Goal: Contribute content

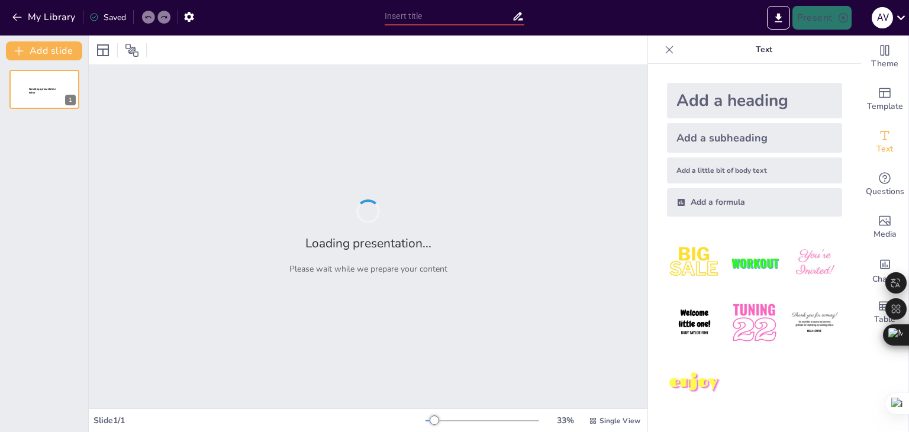
type input "Mobiliario y Equipos en Laboratorios Clínicos: Una Guía Completa"
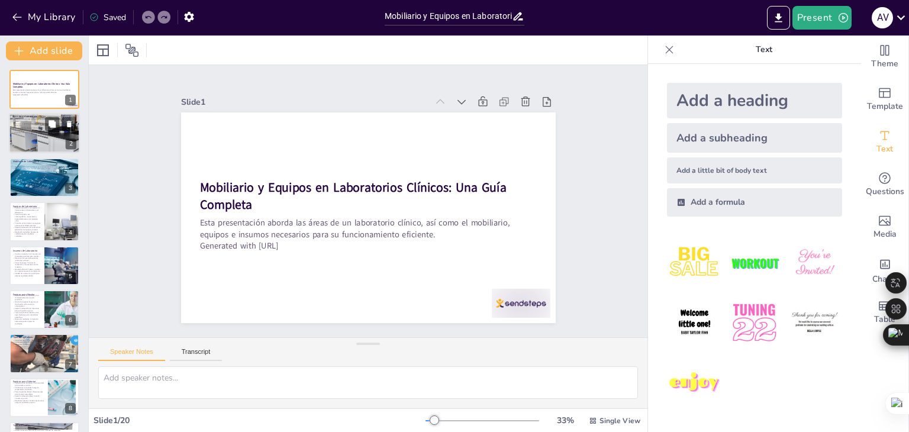
click at [49, 131] on p "Eficiencia: Conocer las áreas mejora la eficiencia del laboratorio." at bounding box center [44, 132] width 64 height 2
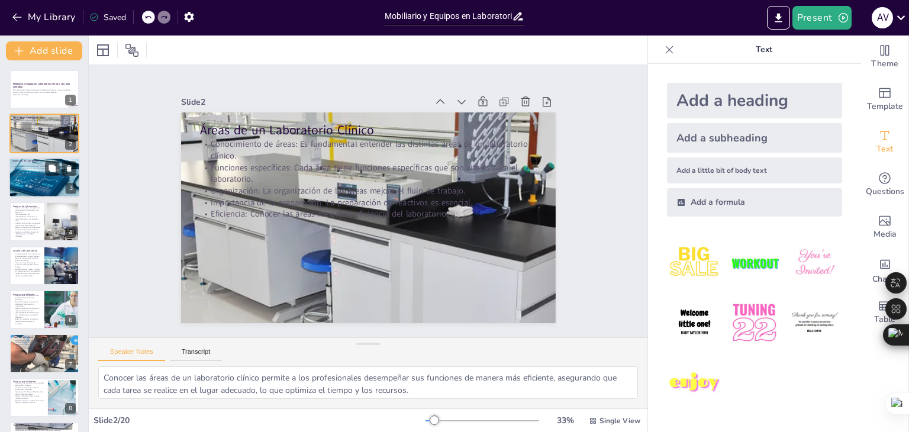
click at [31, 186] on div at bounding box center [44, 177] width 108 height 40
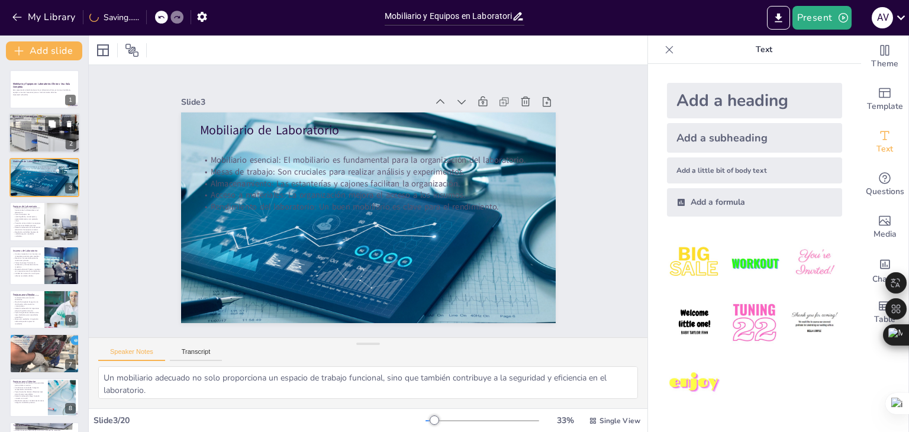
click at [34, 140] on div at bounding box center [44, 133] width 71 height 71
type textarea "Conocer las áreas de un laboratorio clínico permite a los profesionales desempe…"
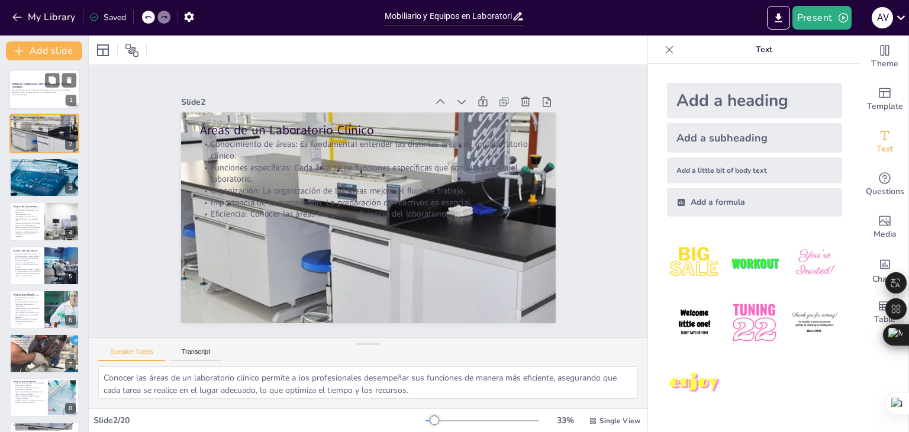
click at [31, 95] on p "Generated with [URL]" at bounding box center [44, 94] width 64 height 2
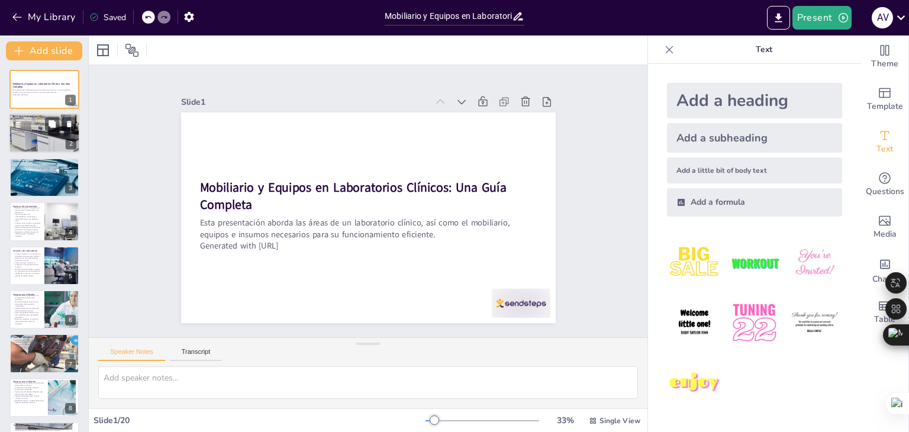
click at [46, 141] on div at bounding box center [44, 133] width 71 height 71
type textarea "Conocer las áreas de un laboratorio clínico permite a los profesionales desempe…"
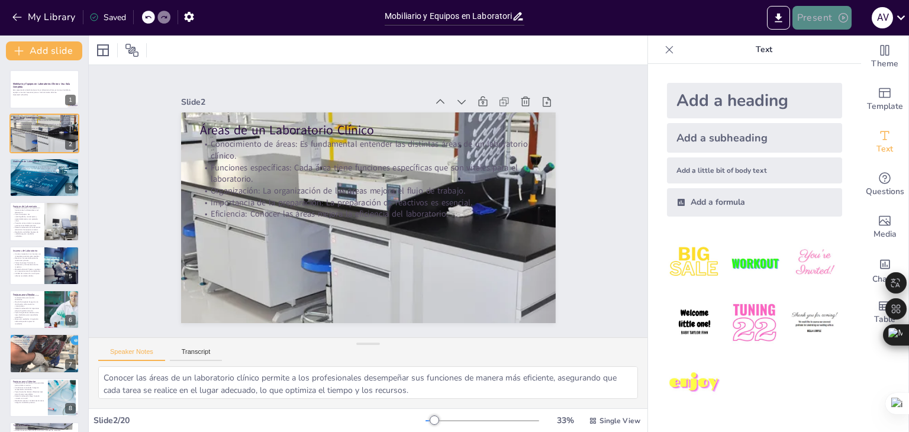
click at [838, 19] on icon "button" at bounding box center [843, 18] width 12 height 12
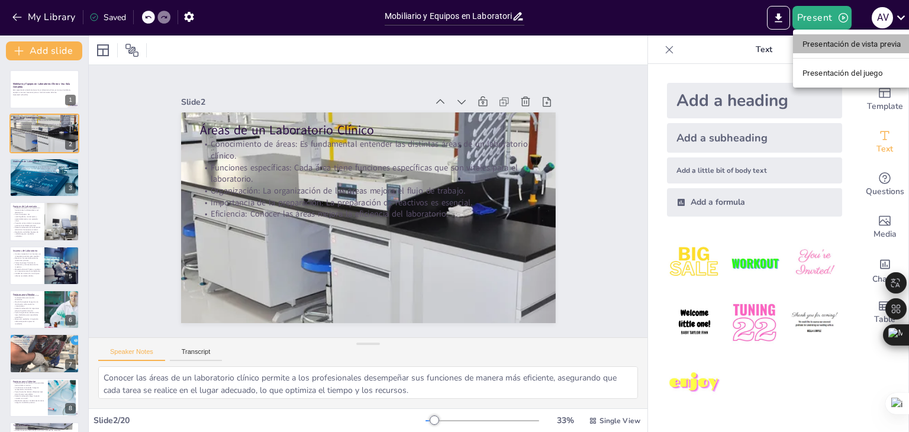
click at [824, 44] on font "Presentación de vista previa" at bounding box center [851, 44] width 99 height 9
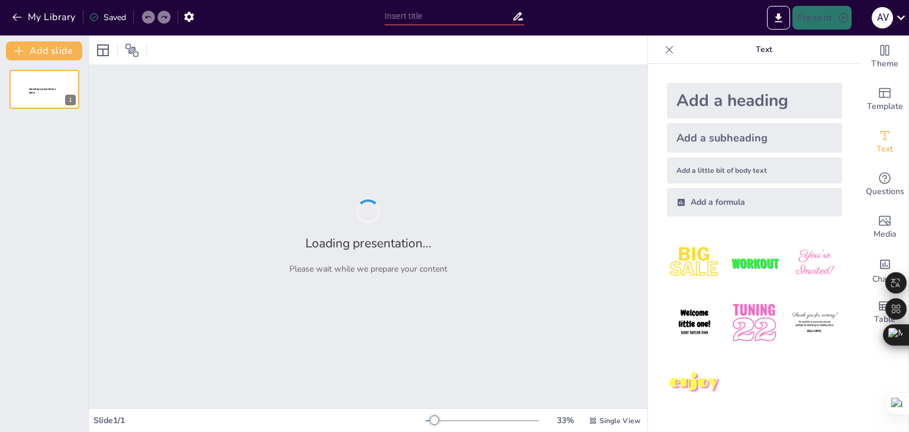
type input "Mobiliario y Equipos en Laboratorios Clínicos: Una Guía Completa"
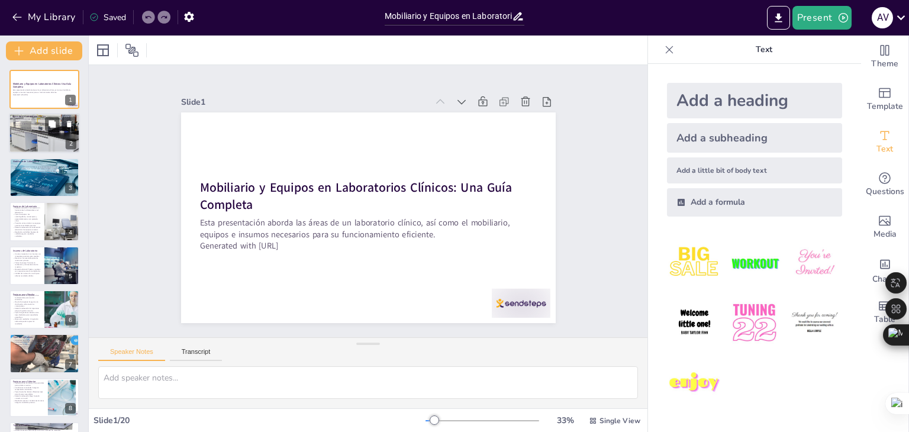
click at [35, 119] on p "Conocimiento de áreas: Es fundamental entender las distintas áreas de un labora…" at bounding box center [44, 120] width 64 height 4
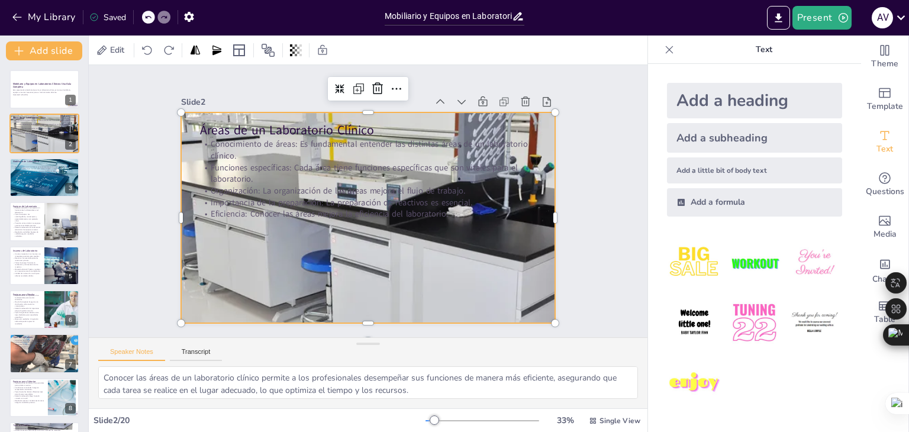
click at [198, 279] on div at bounding box center [365, 217] width 444 height 444
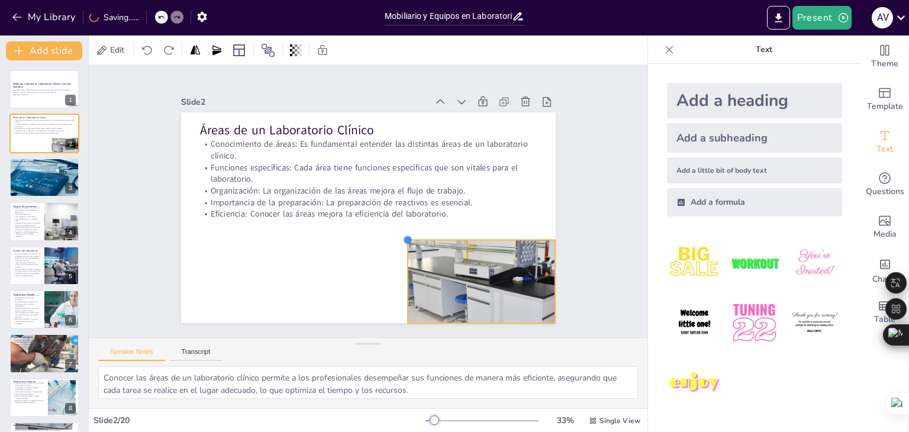
drag, startPoint x: 170, startPoint y: 105, endPoint x: 402, endPoint y: 330, distance: 322.6
click at [402, 330] on div "Slide 1 Mobiliario y Equipos en Laboratorios Clínicos: Una Guía Completa Esta p…" at bounding box center [368, 202] width 584 height 330
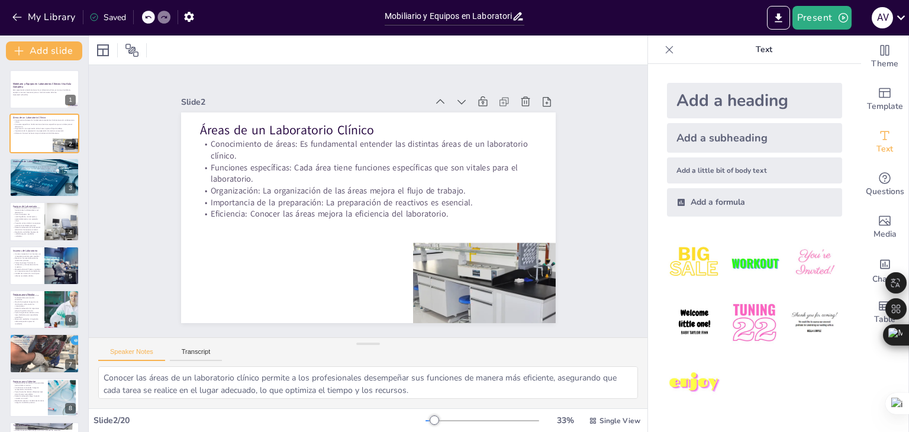
click at [663, 48] on icon at bounding box center [669, 50] width 12 height 12
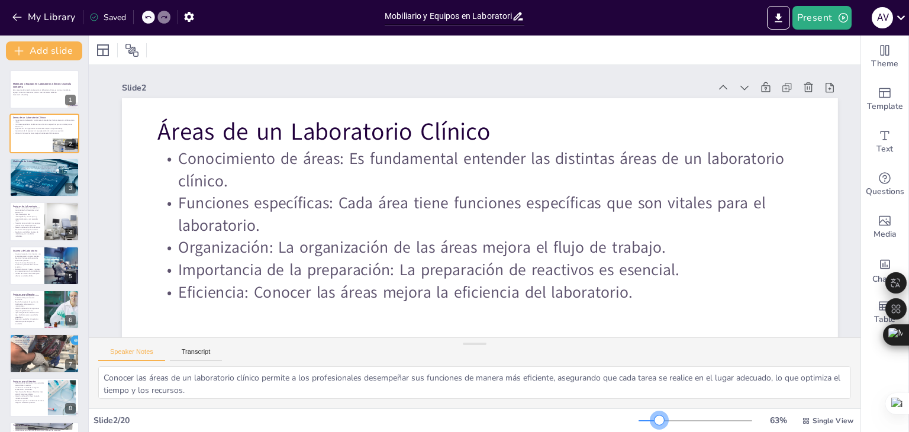
click at [651, 416] on div at bounding box center [695, 420] width 114 height 9
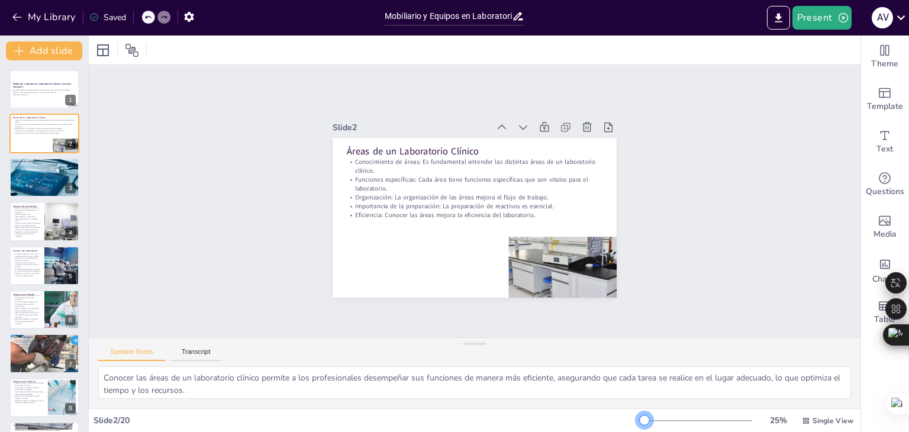
click at [638, 418] on div at bounding box center [695, 420] width 114 height 9
click at [645, 418] on div at bounding box center [695, 420] width 114 height 9
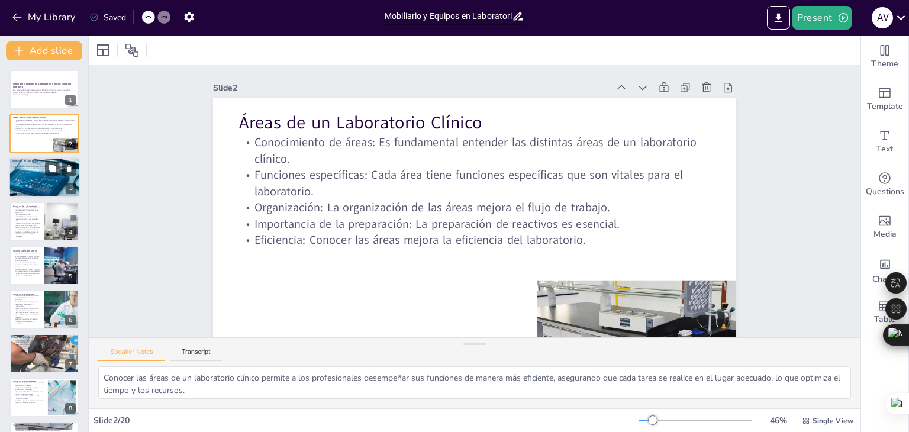
click at [41, 174] on p "Rendimiento del laboratorio: Un buen mobiliario es clave para el rendimiento." at bounding box center [44, 175] width 64 height 2
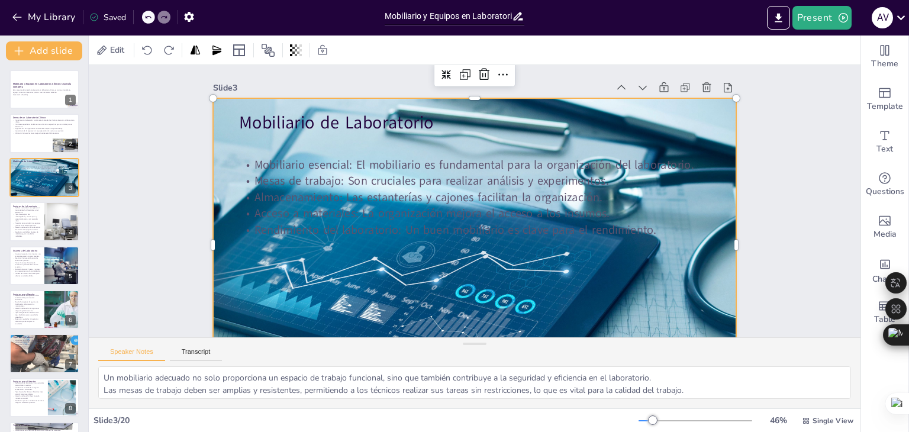
click at [317, 276] on div at bounding box center [470, 244] width 822 height 375
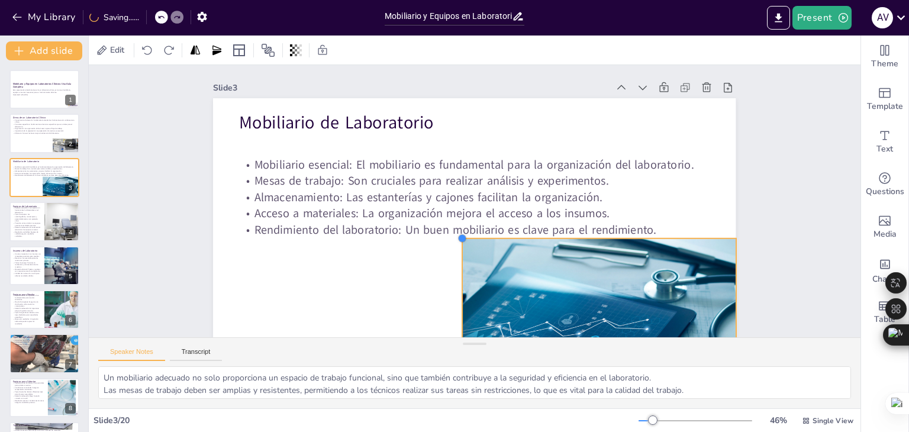
drag, startPoint x: 204, startPoint y: 98, endPoint x: 453, endPoint y: 301, distance: 321.7
click at [453, 301] on div "Mobiliario de Laboratorio Mobiliario esencial: El mobiliario es fundamental par…" at bounding box center [470, 245] width 550 height 347
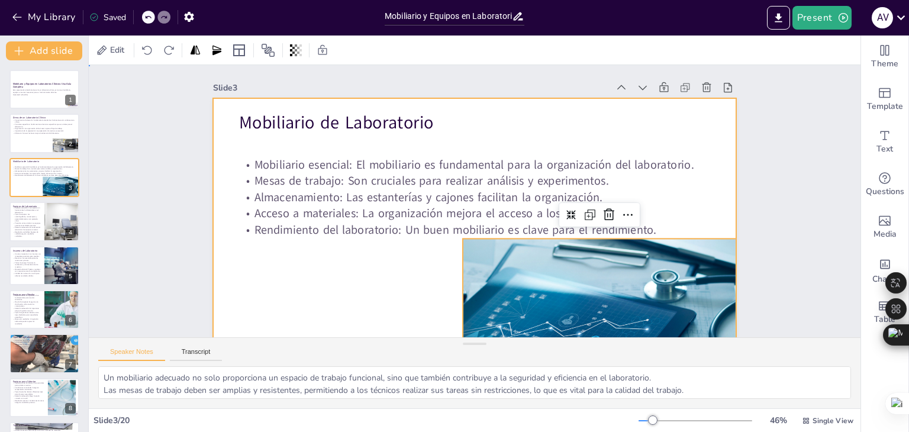
click at [386, 293] on div at bounding box center [470, 245] width 550 height 347
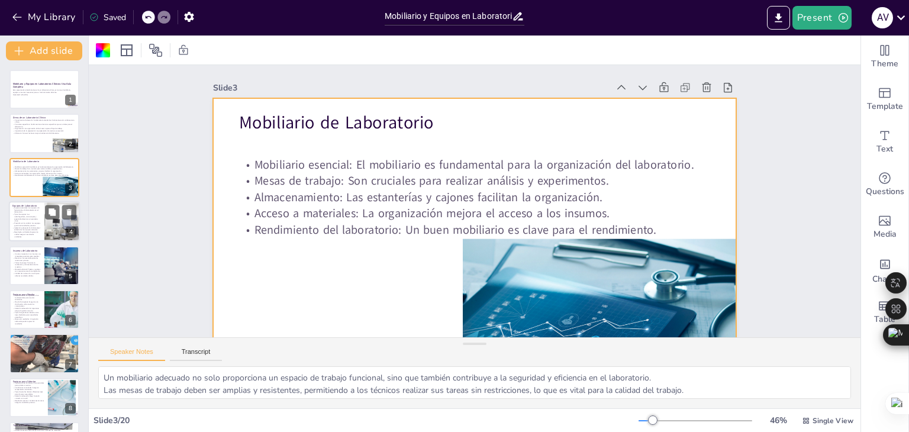
click at [21, 223] on p "Precisión en los análisis: Los equipos garantizan resultados precisos." at bounding box center [26, 224] width 28 height 4
type textarea "La elección de equipos adecuados es crucial para el éxito de los análisis y pru…"
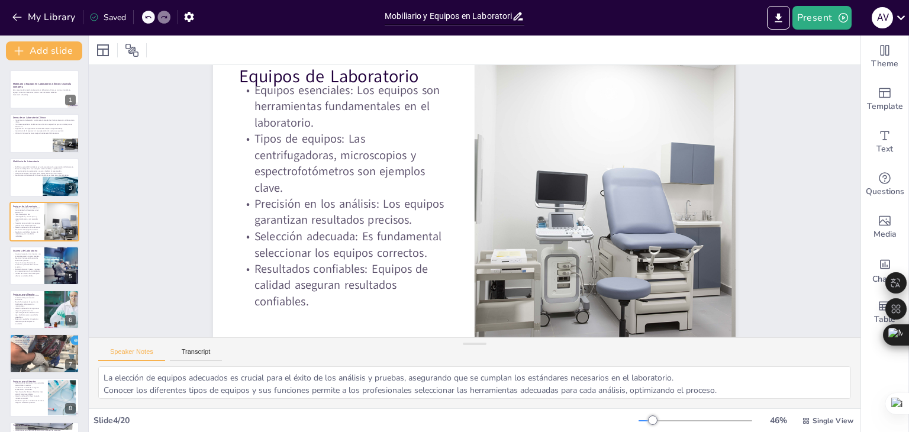
scroll to position [60, 0]
